Goal: Find specific page/section: Find specific page/section

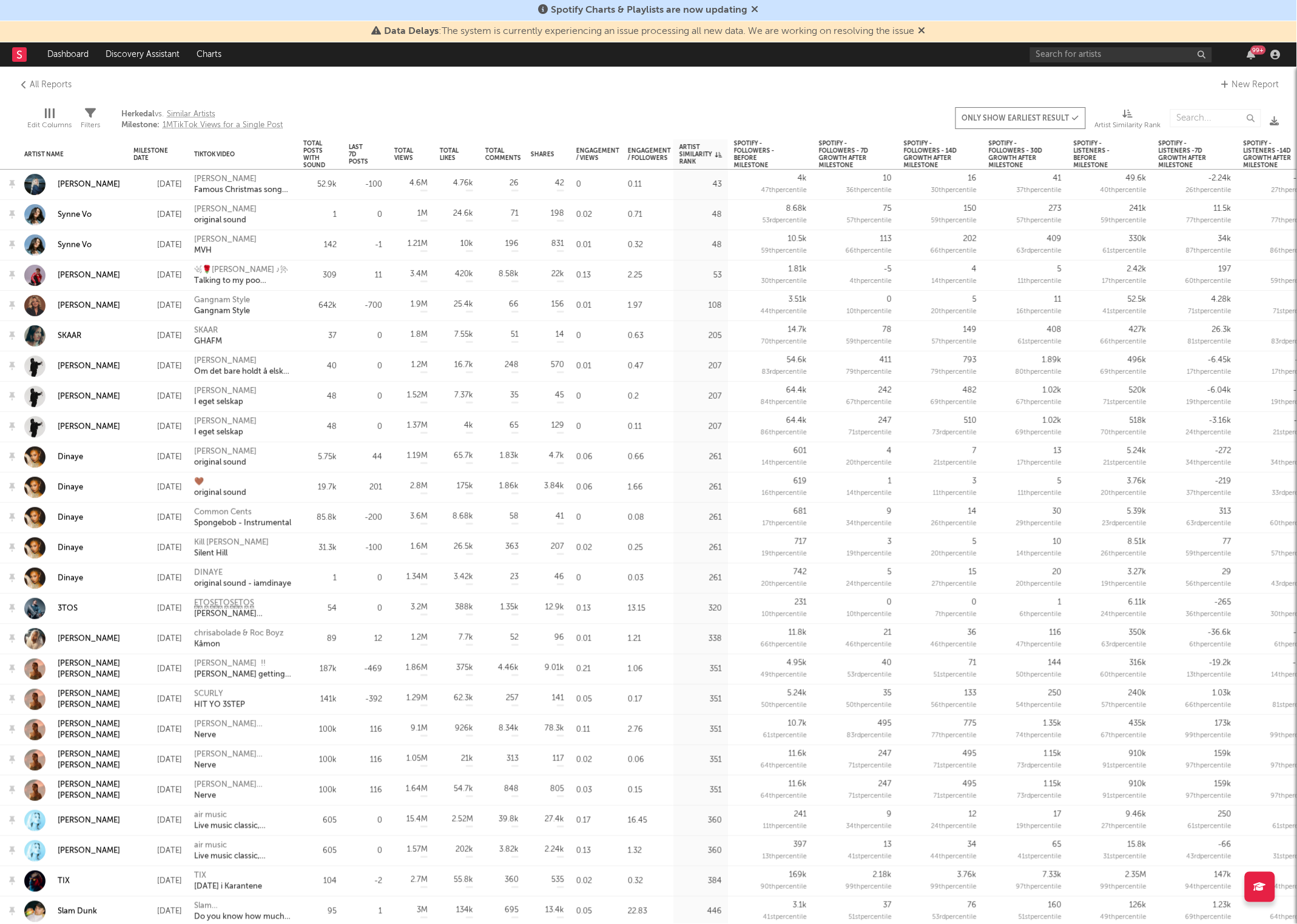
click at [20, 54] on rect at bounding box center [19, 54] width 14 height 14
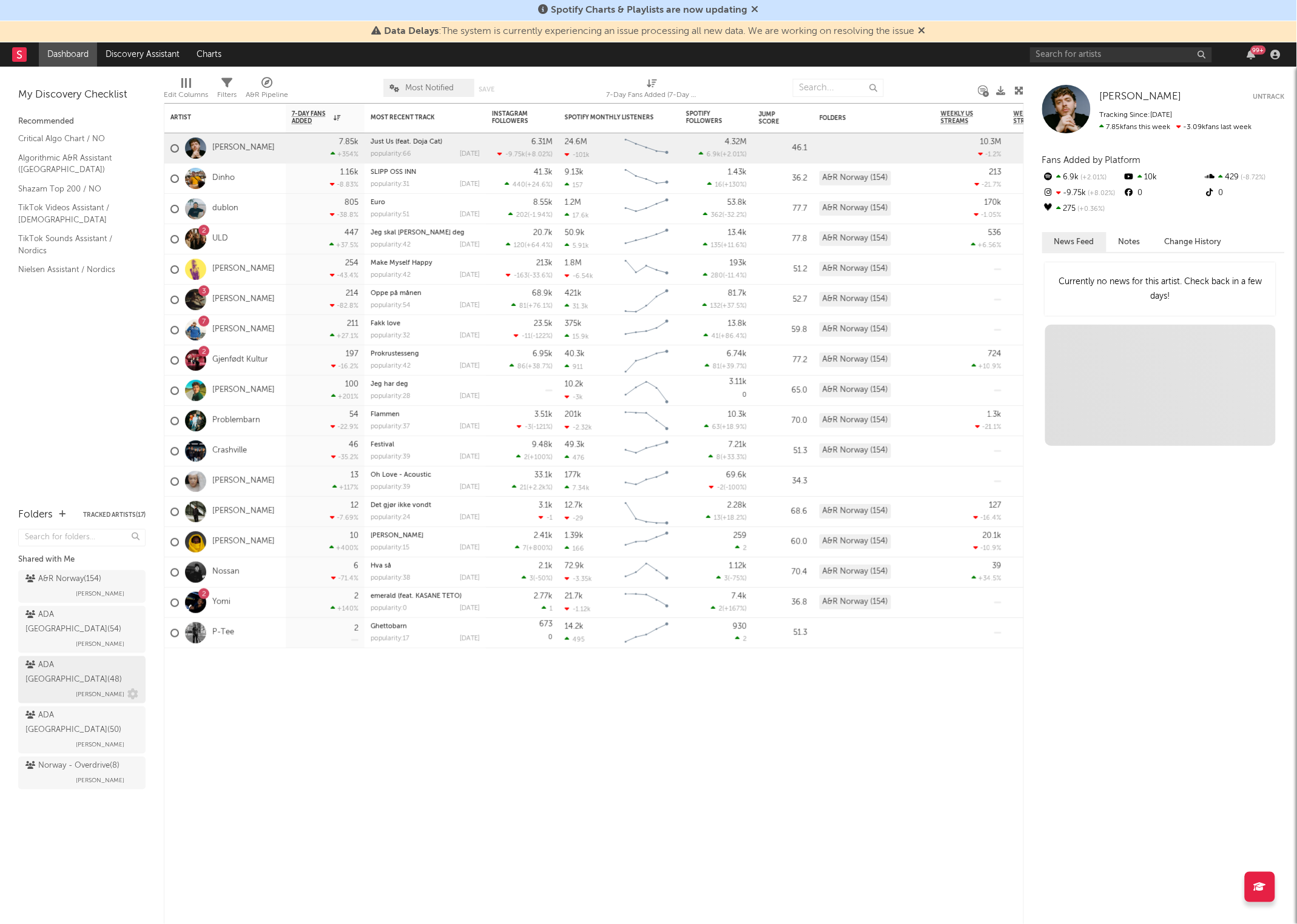
click at [63, 658] on div "ADA Norway ( 48 ) [PERSON_NAME]" at bounding box center [82, 680] width 113 height 44
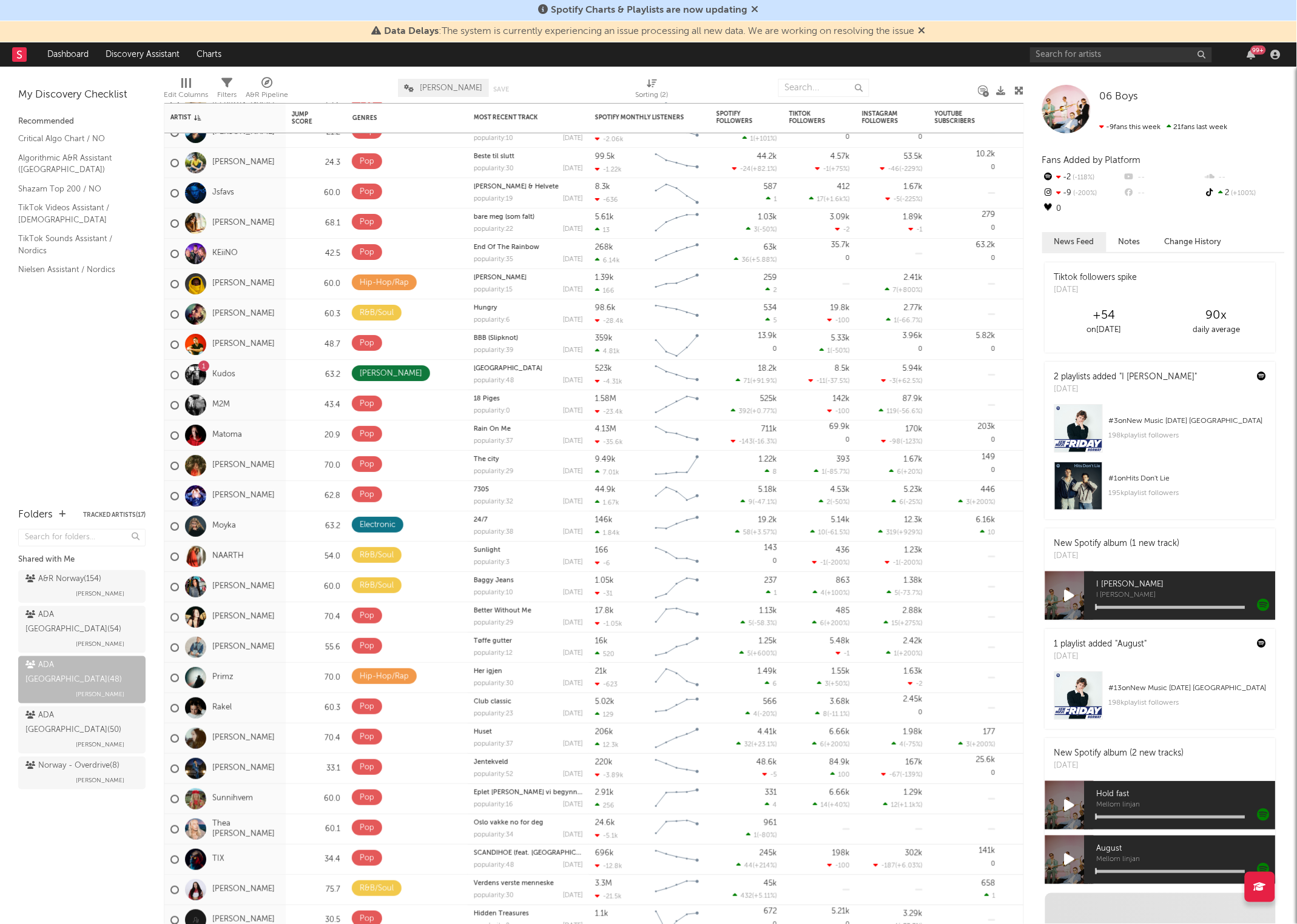
scroll to position [76, 0]
